Goal: Find contact information: Find contact information

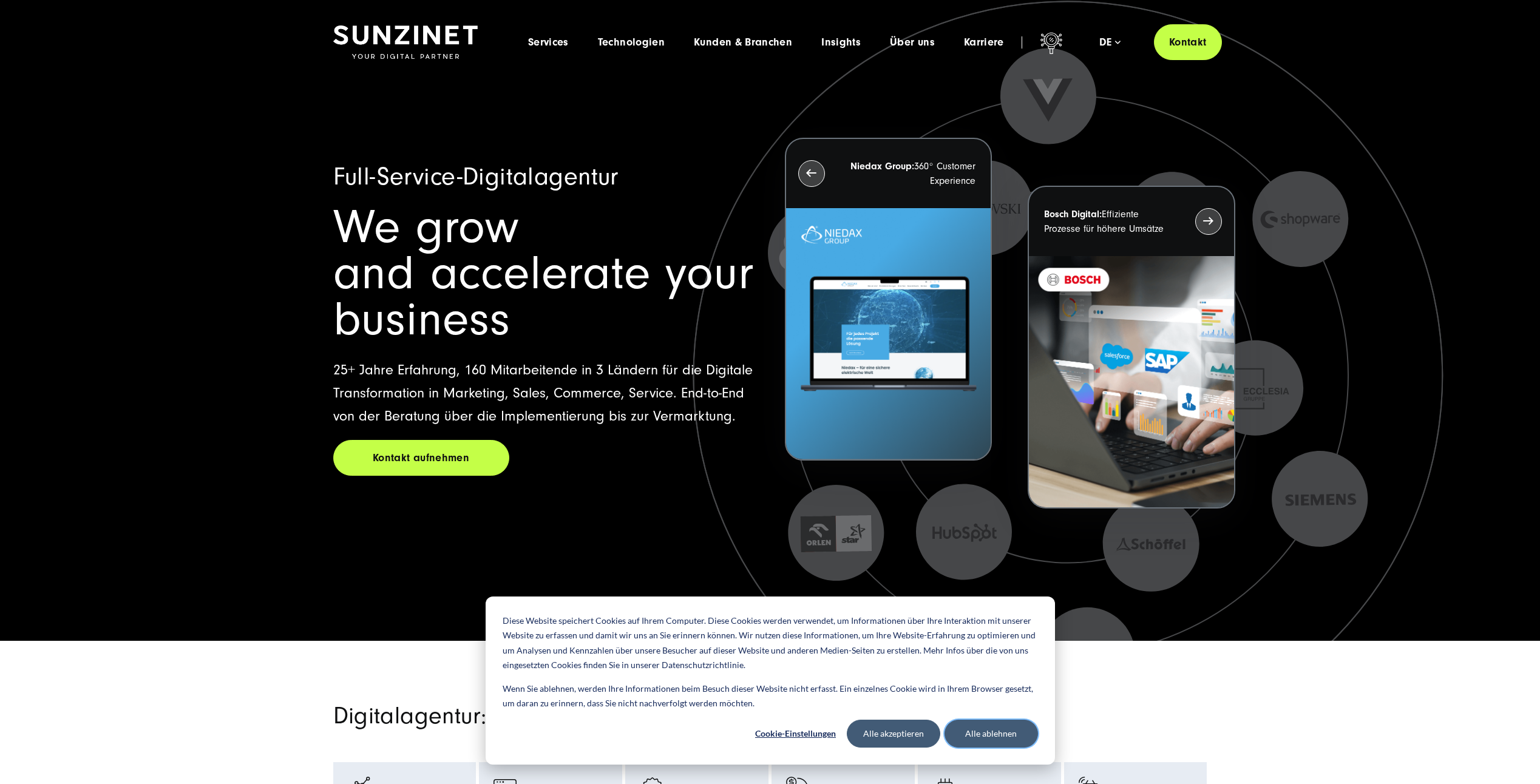
click at [979, 731] on button "Alle ablehnen" at bounding box center [991, 733] width 94 height 28
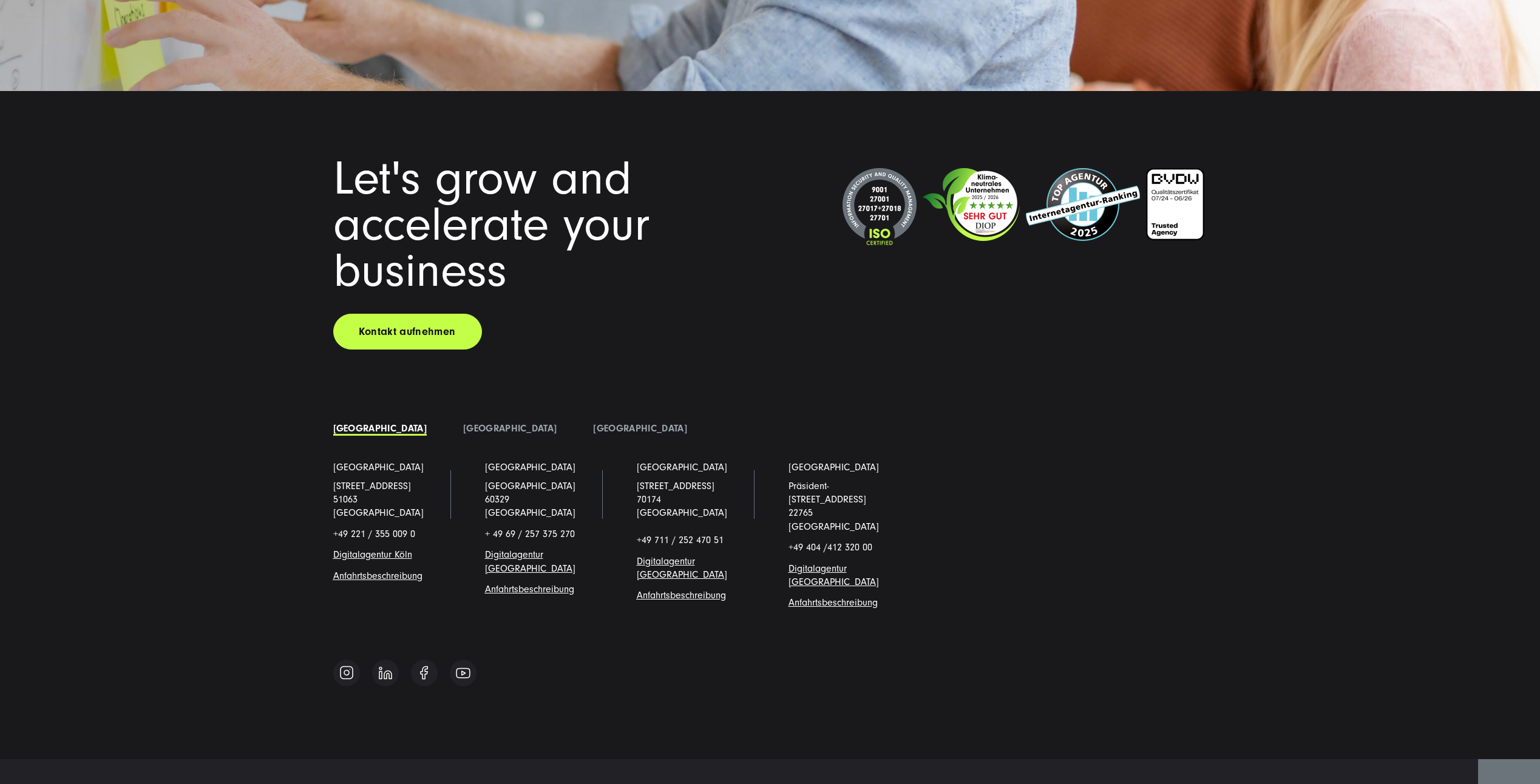
scroll to position [10525, 0]
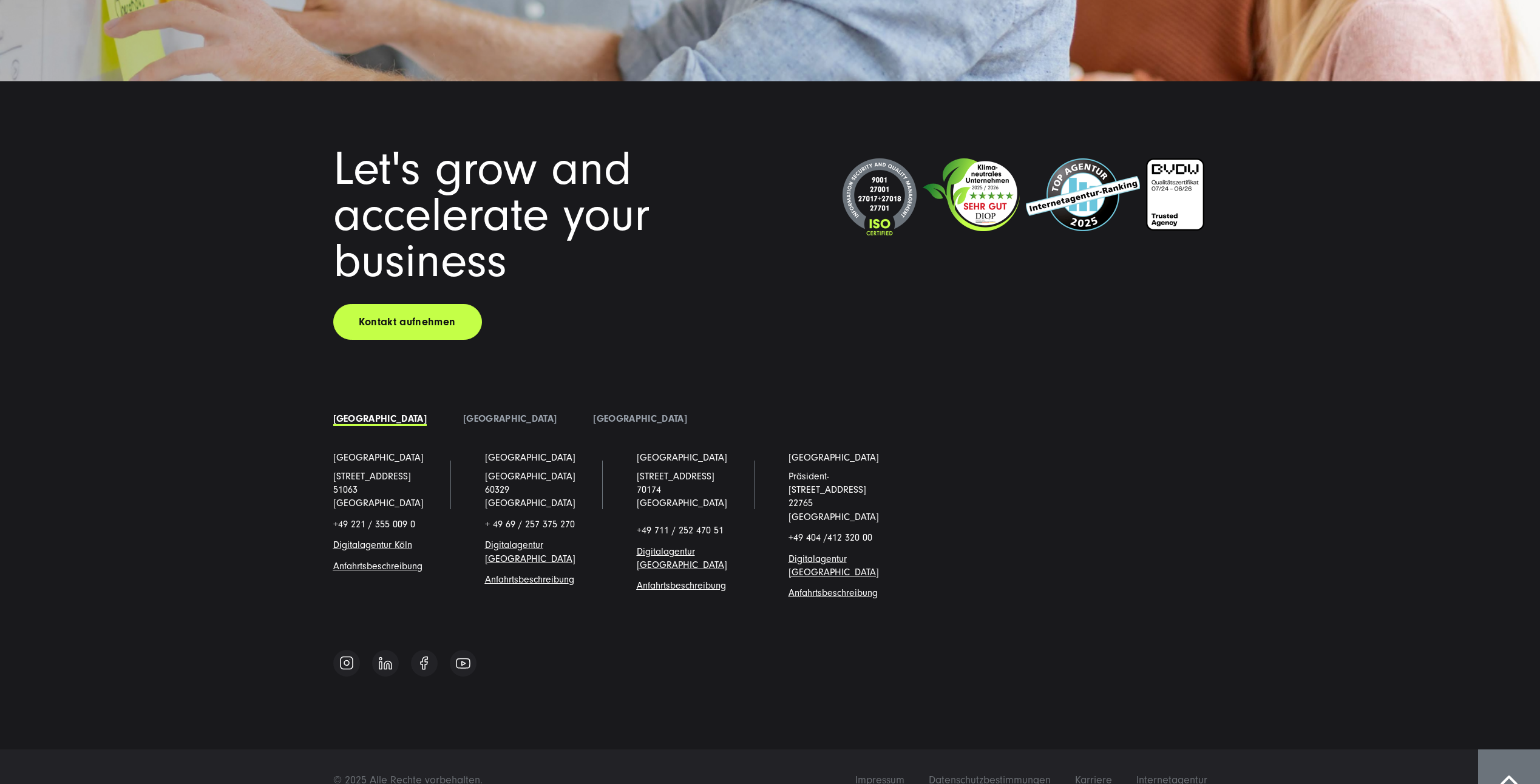
click at [366, 540] on link "Digitalagentur Köl" at bounding box center [370, 545] width 74 height 11
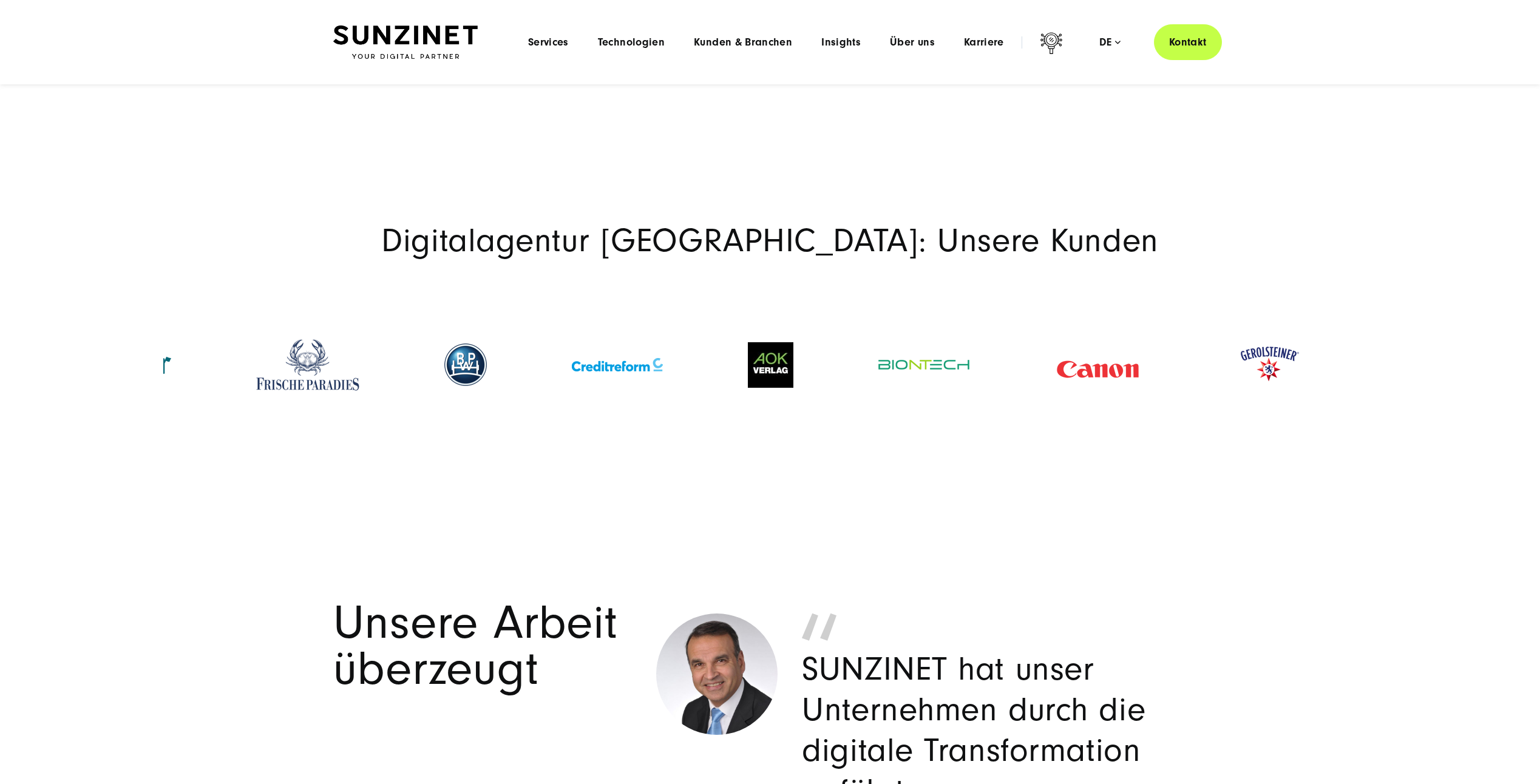
scroll to position [2306, 0]
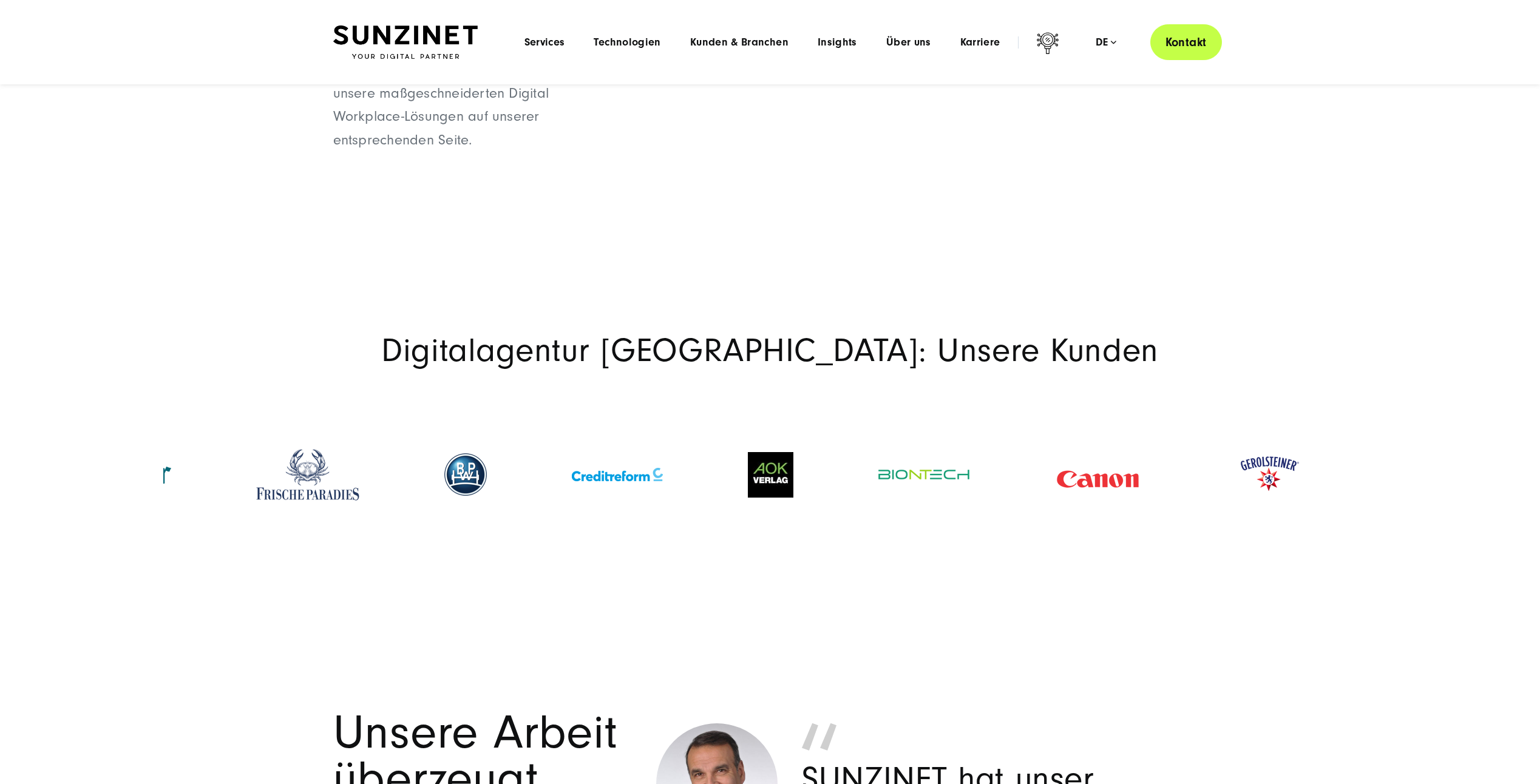
click at [1197, 35] on link "Kontakt" at bounding box center [1186, 42] width 72 height 35
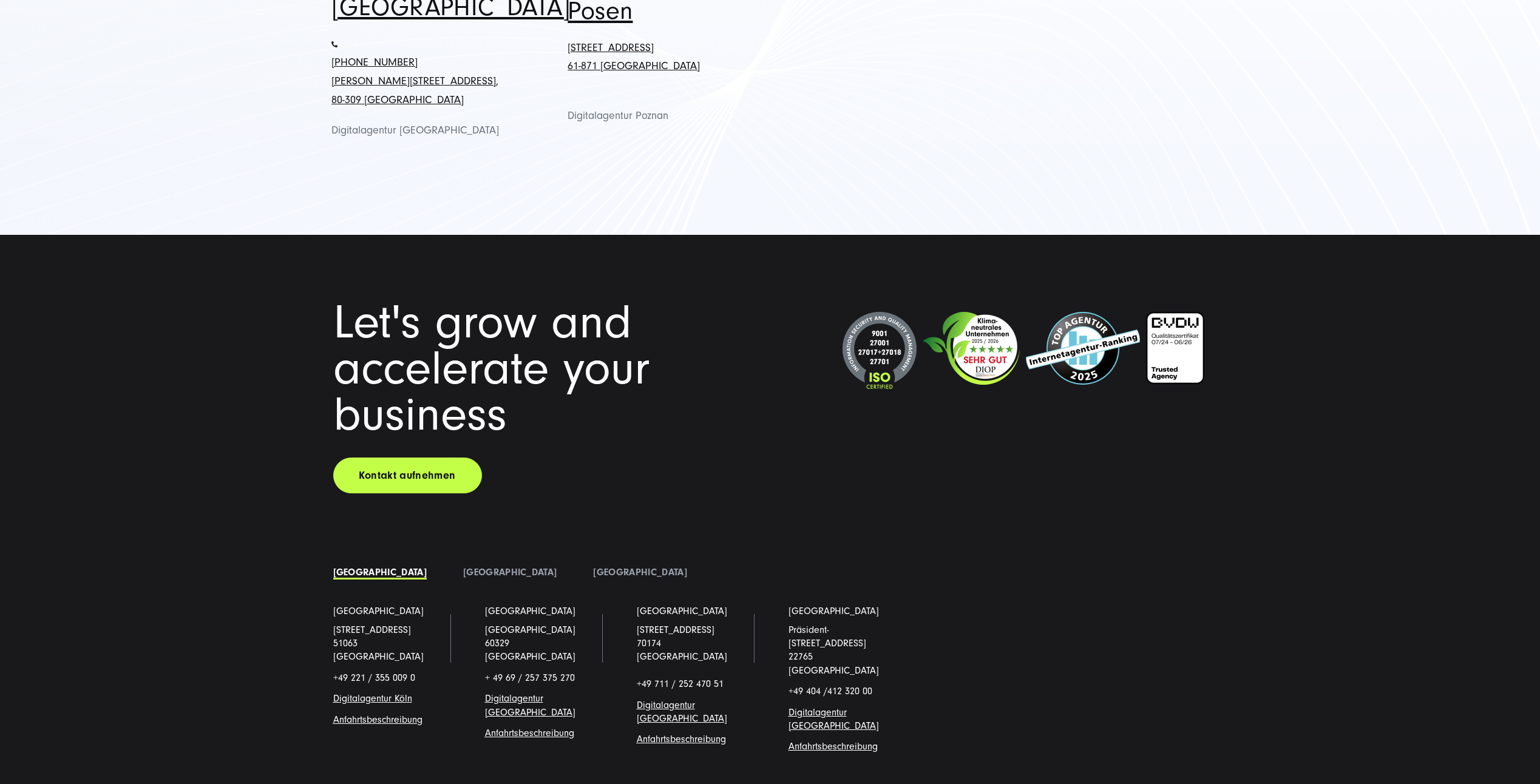
scroll to position [1828, 0]
